Goal: Navigation & Orientation: Find specific page/section

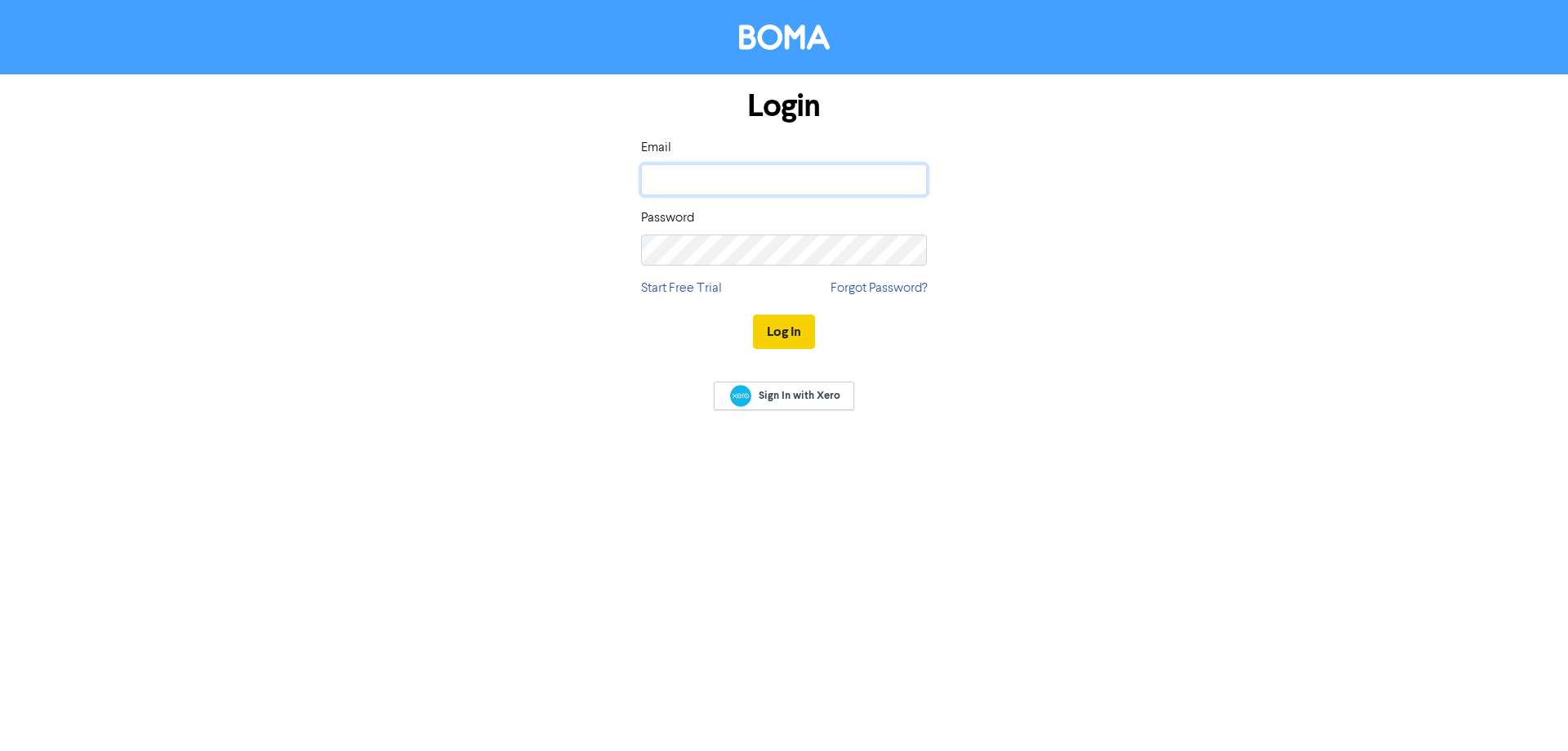
type input "[EMAIL_ADDRESS][DOMAIN_NAME]"
click at [766, 343] on button "Log In" at bounding box center [784, 332] width 62 height 34
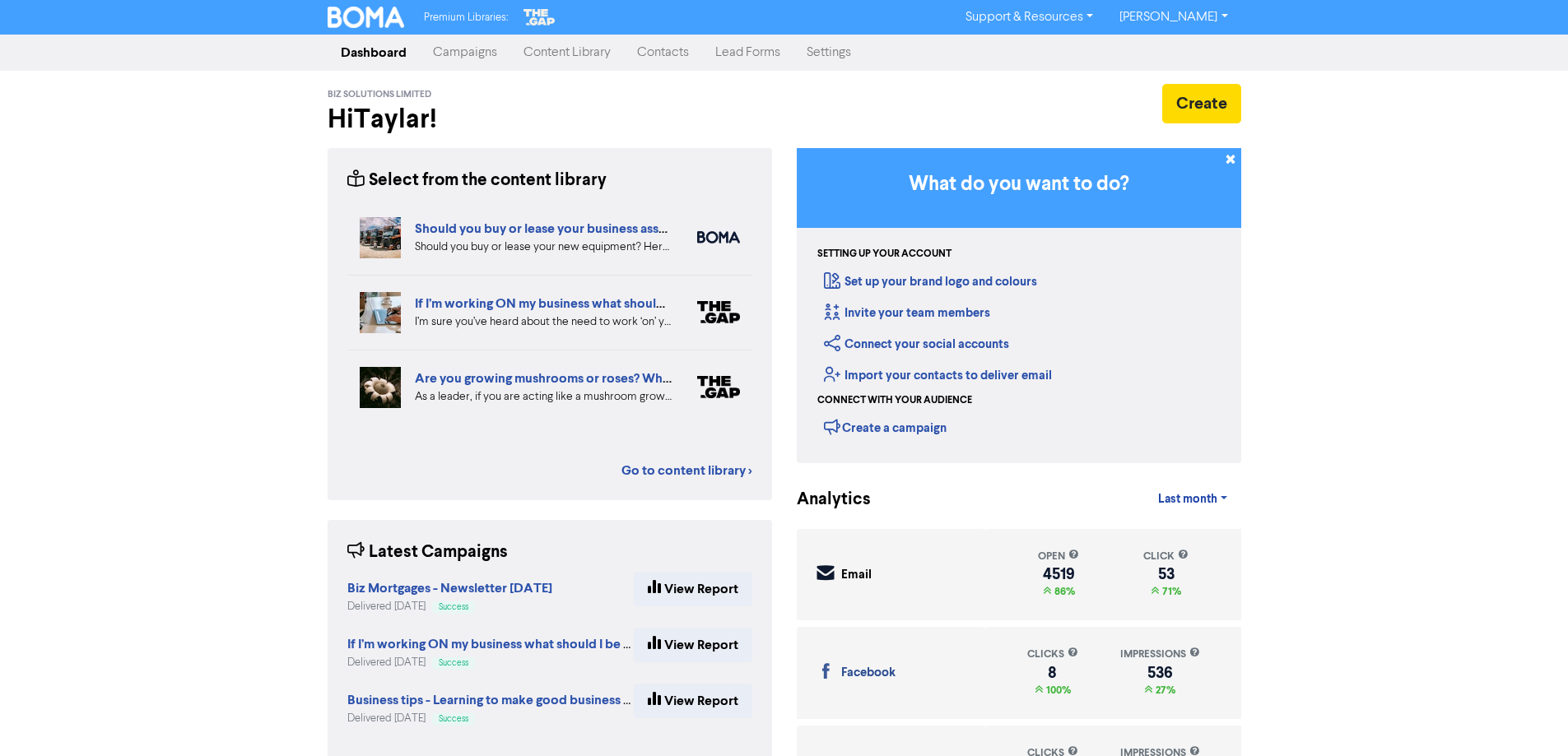
click at [546, 63] on link "Content Library" at bounding box center [567, 53] width 114 height 33
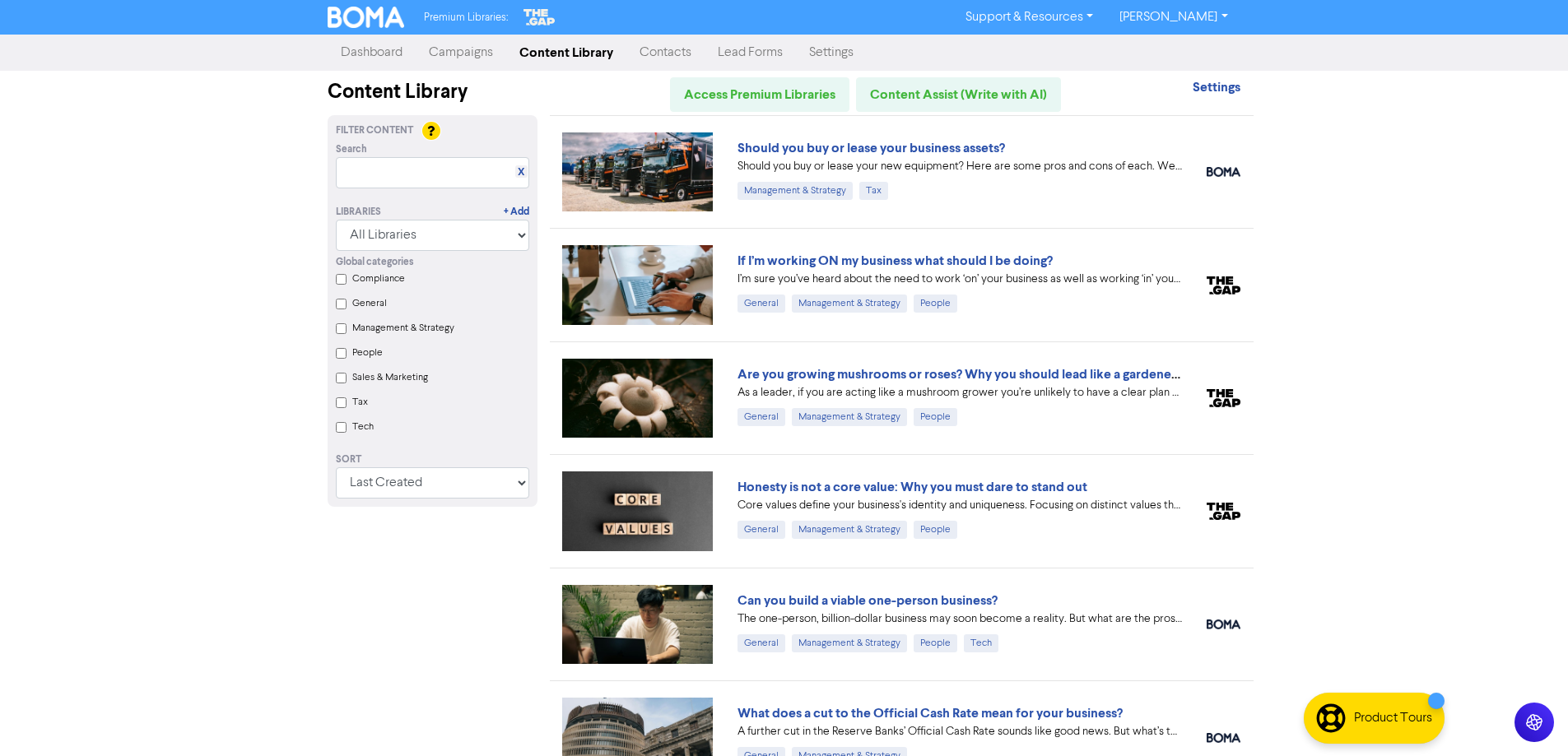
click at [431, 61] on link "Campaigns" at bounding box center [460, 53] width 91 height 33
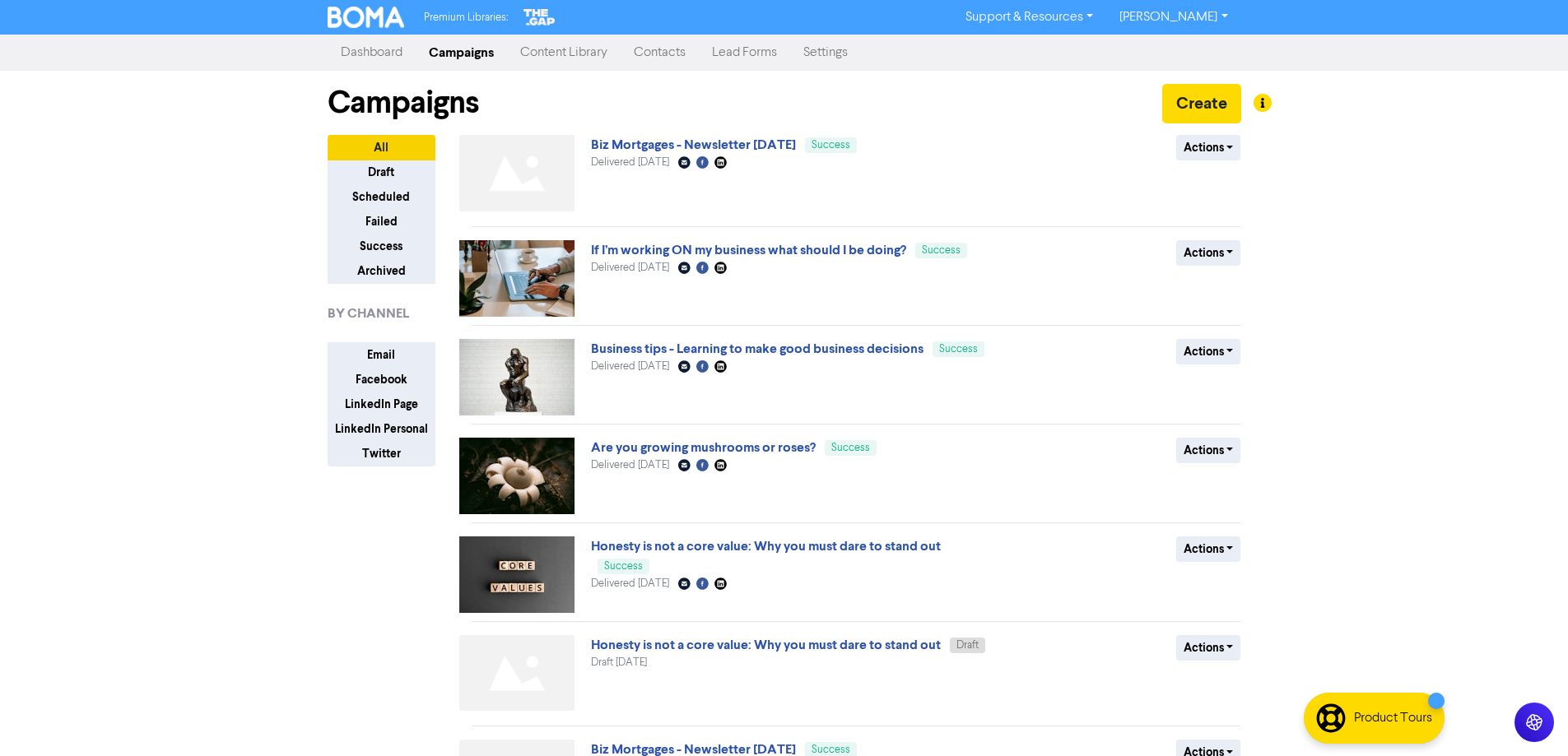
click at [548, 61] on link "Content Library" at bounding box center [564, 53] width 114 height 33
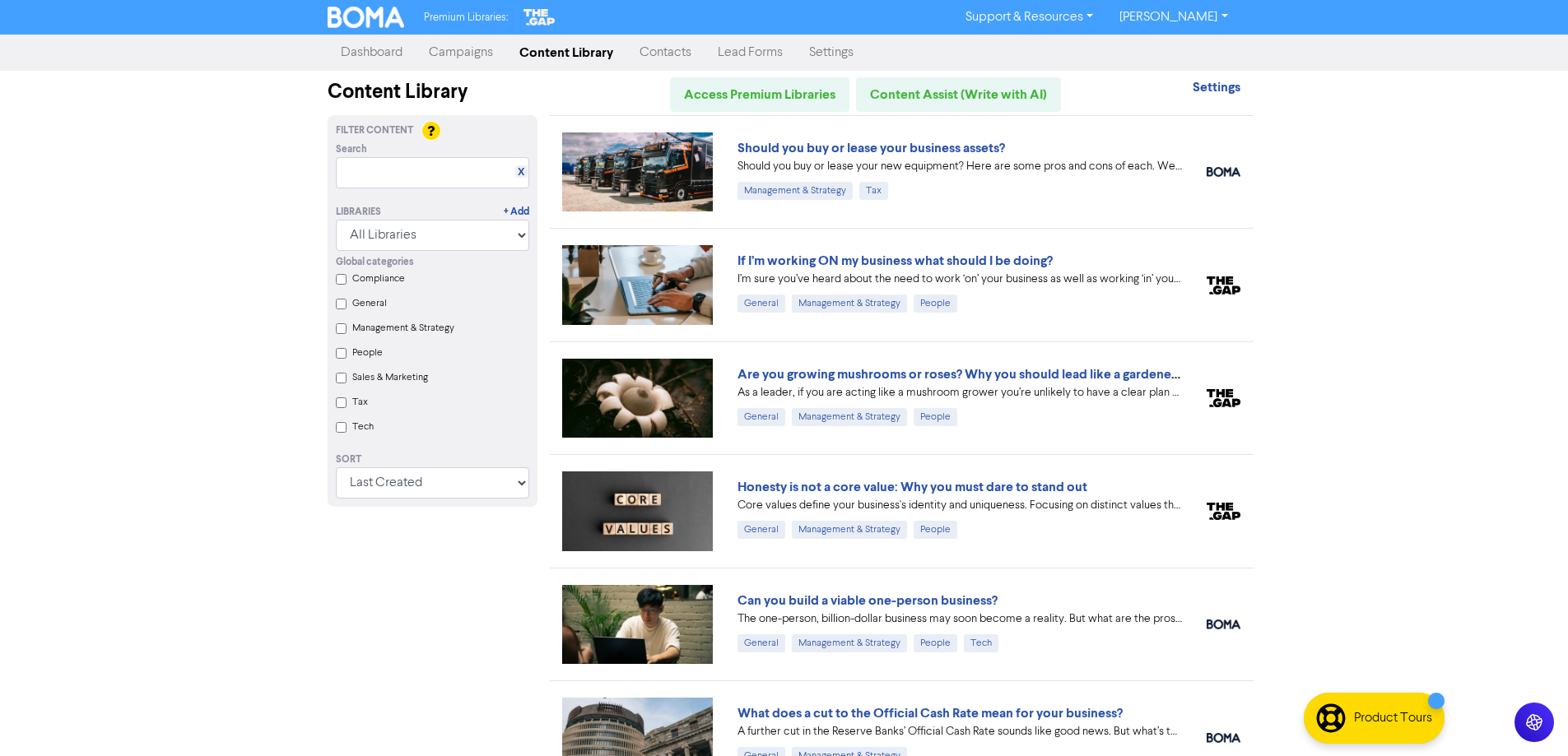
click at [477, 52] on link "Campaigns" at bounding box center [460, 53] width 91 height 33
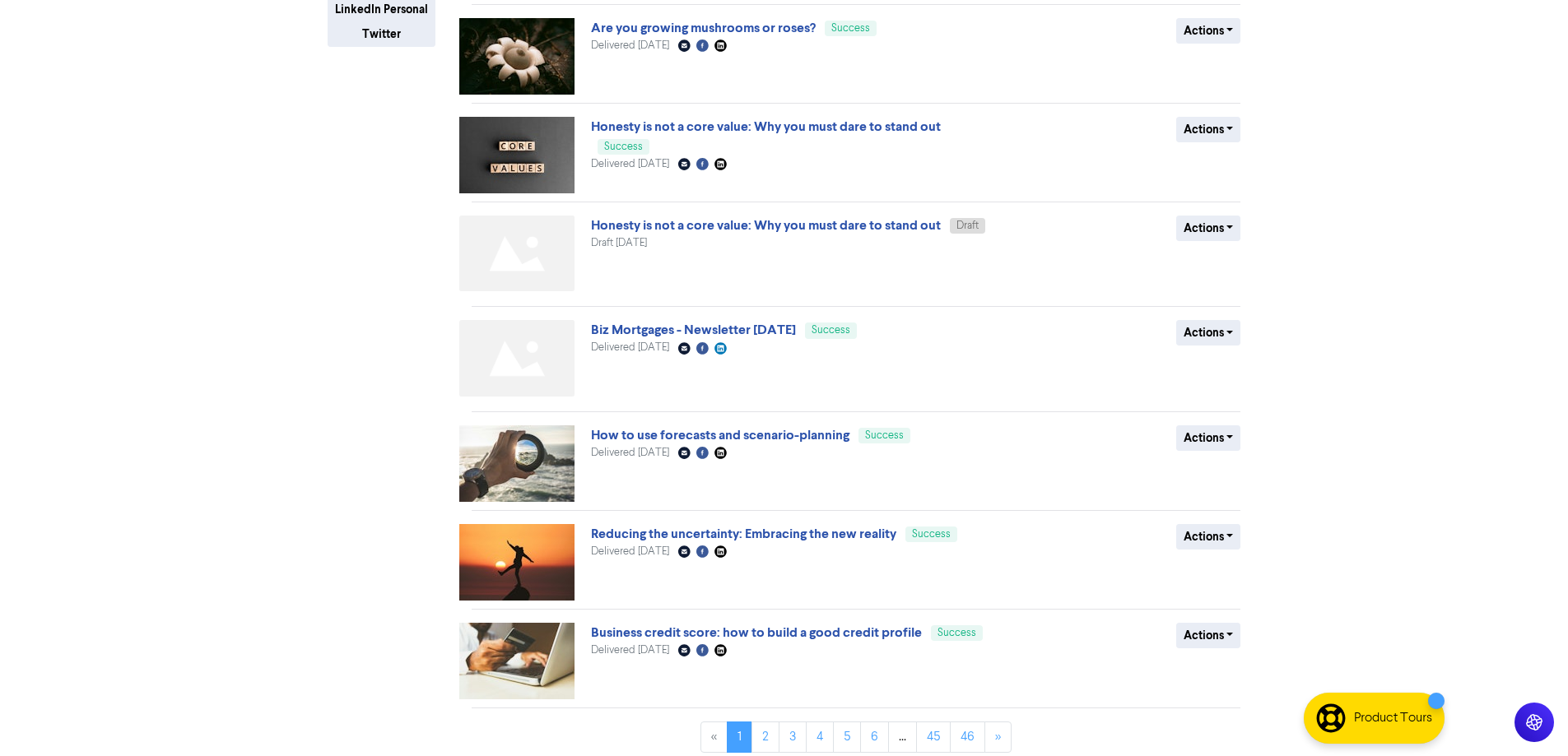
scroll to position [430, 0]
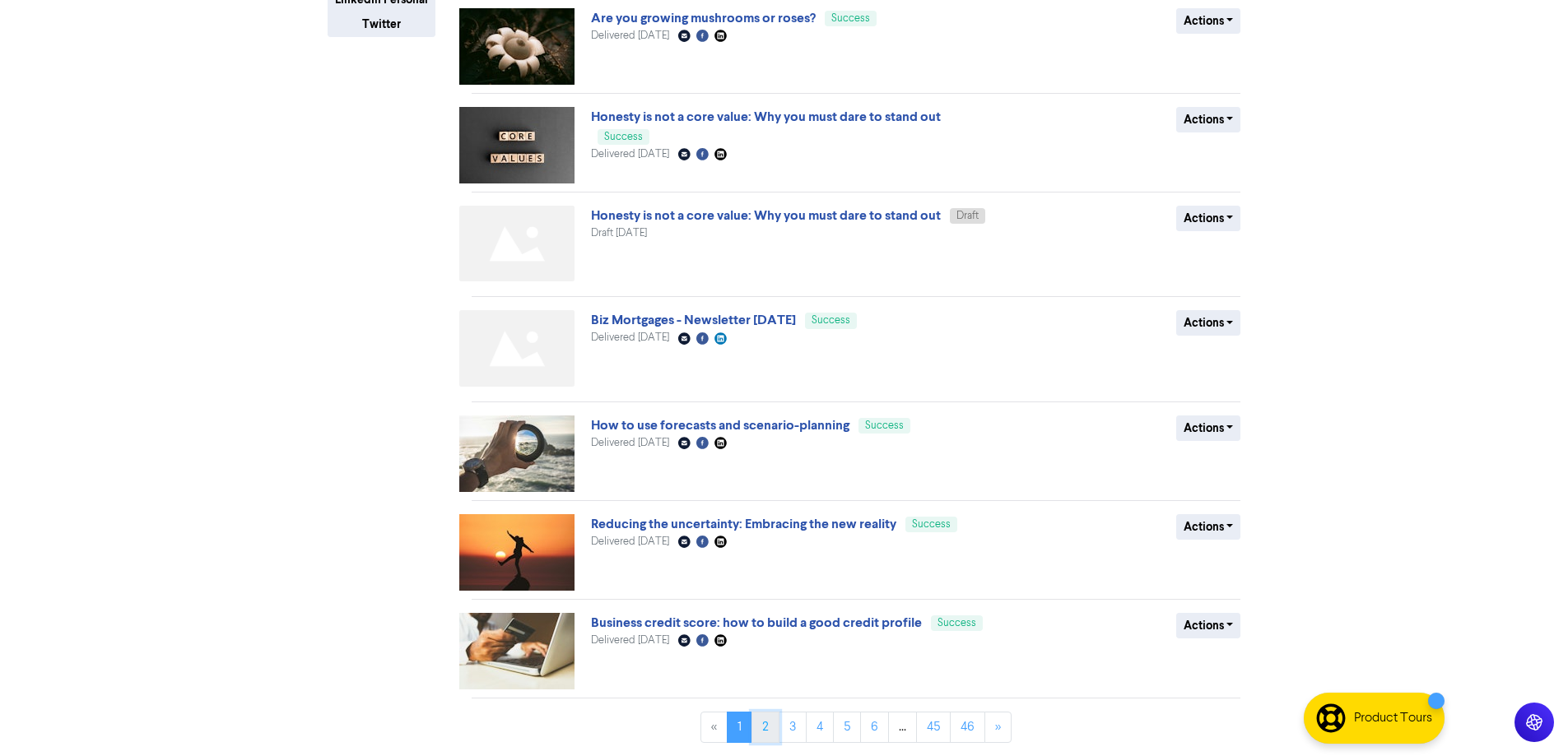
click at [766, 724] on link "2" at bounding box center [765, 728] width 28 height 31
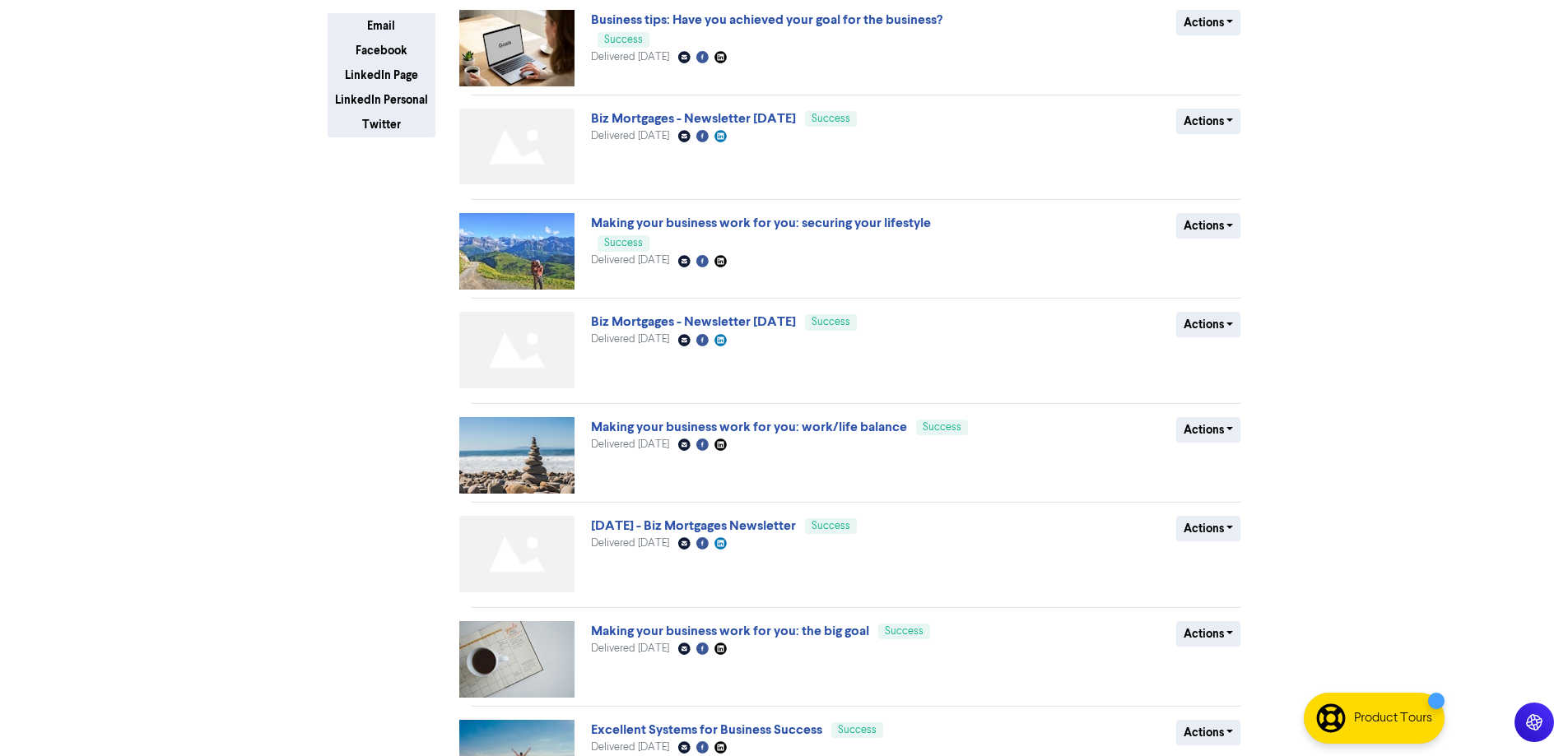
scroll to position [436, 0]
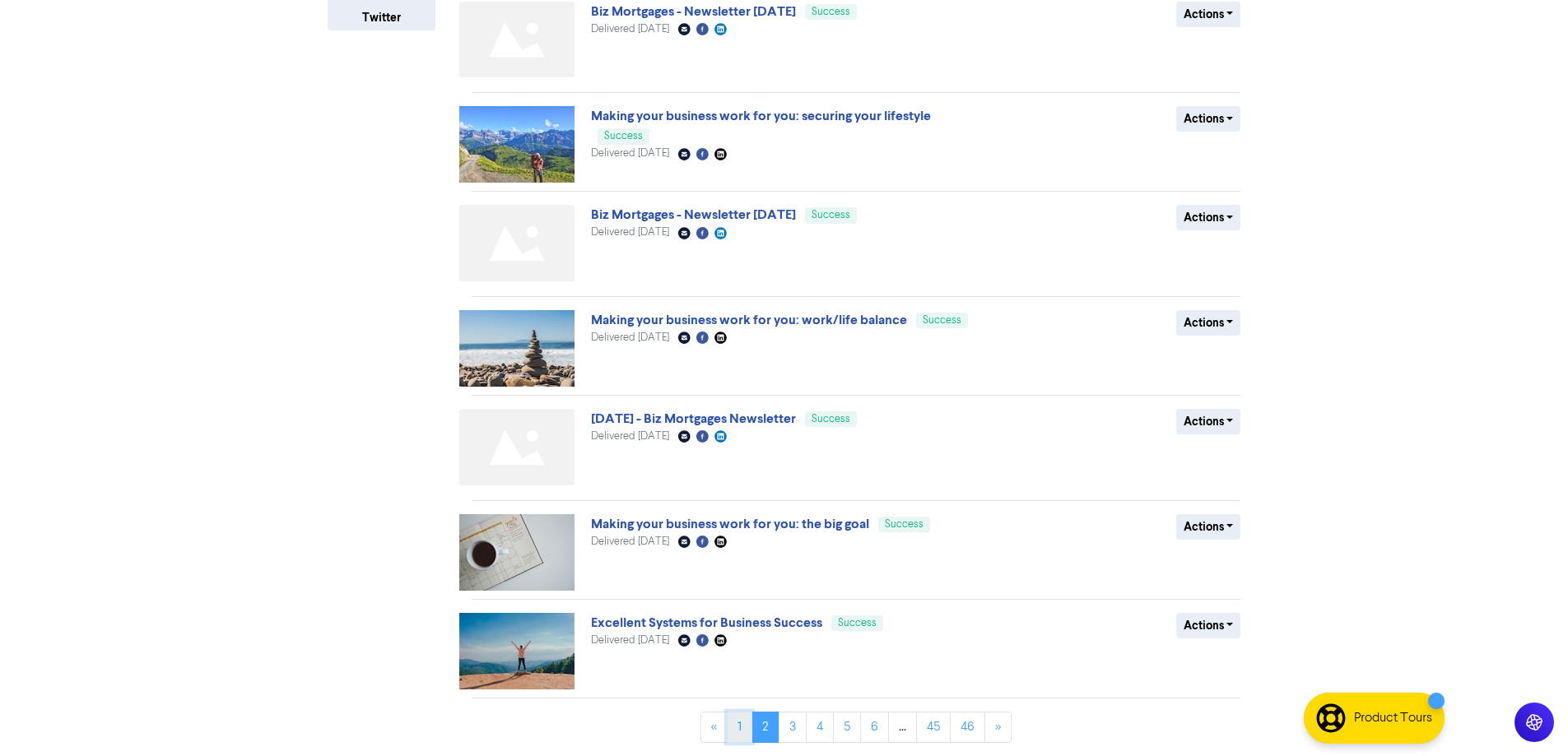
click at [735, 729] on link "1" at bounding box center [740, 728] width 26 height 31
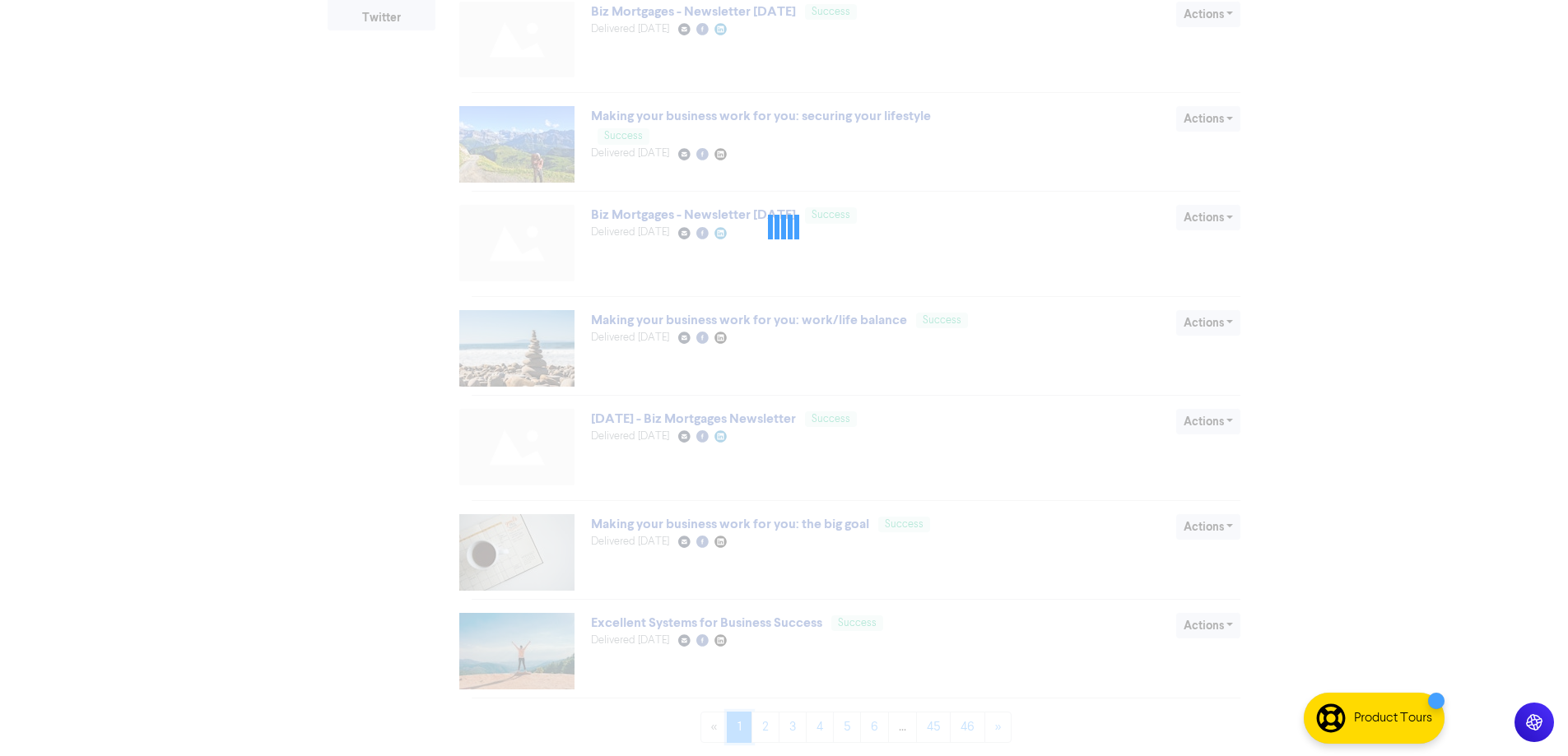
scroll to position [0, 0]
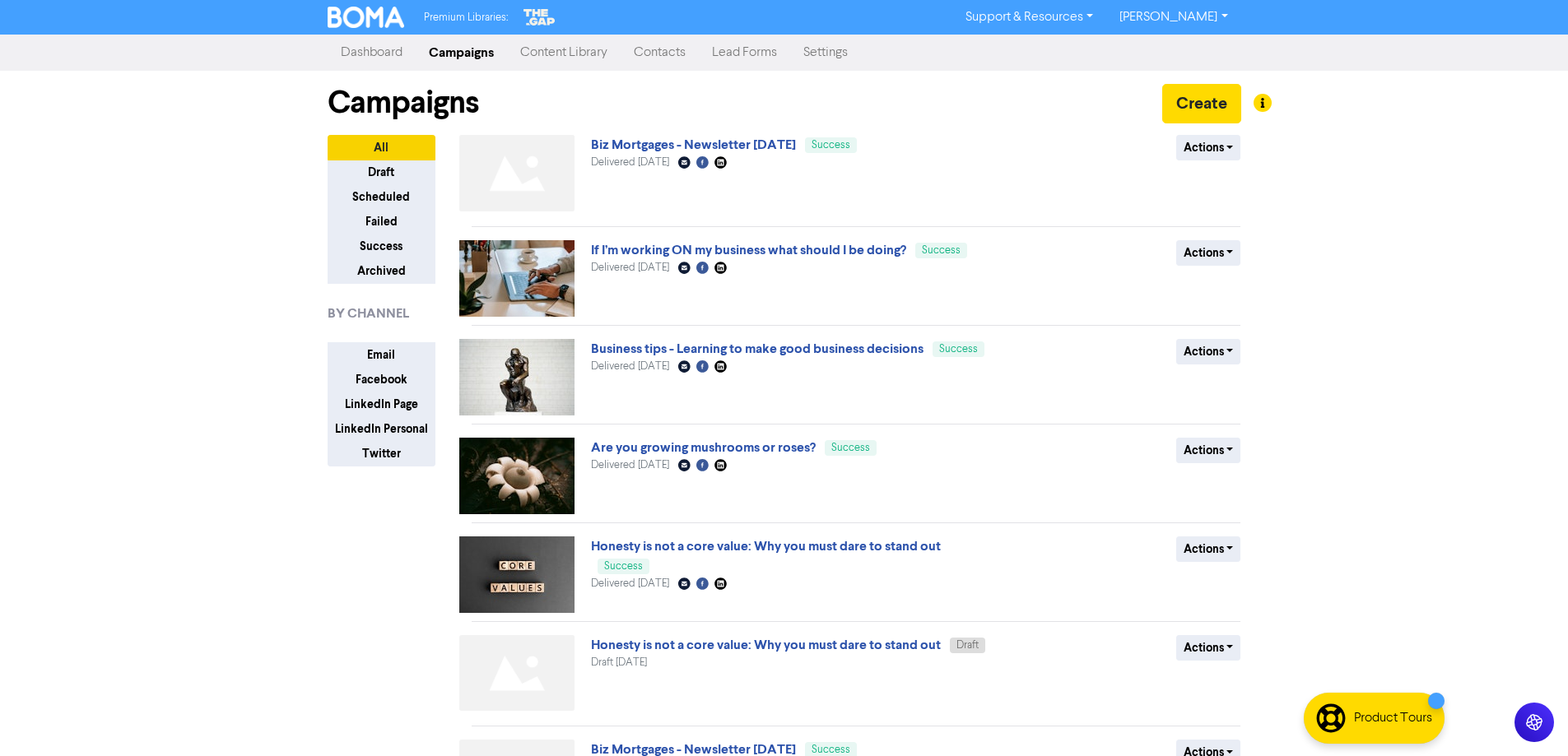
click at [566, 54] on link "Content Library" at bounding box center [564, 53] width 114 height 33
